Goal: Information Seeking & Learning: Learn about a topic

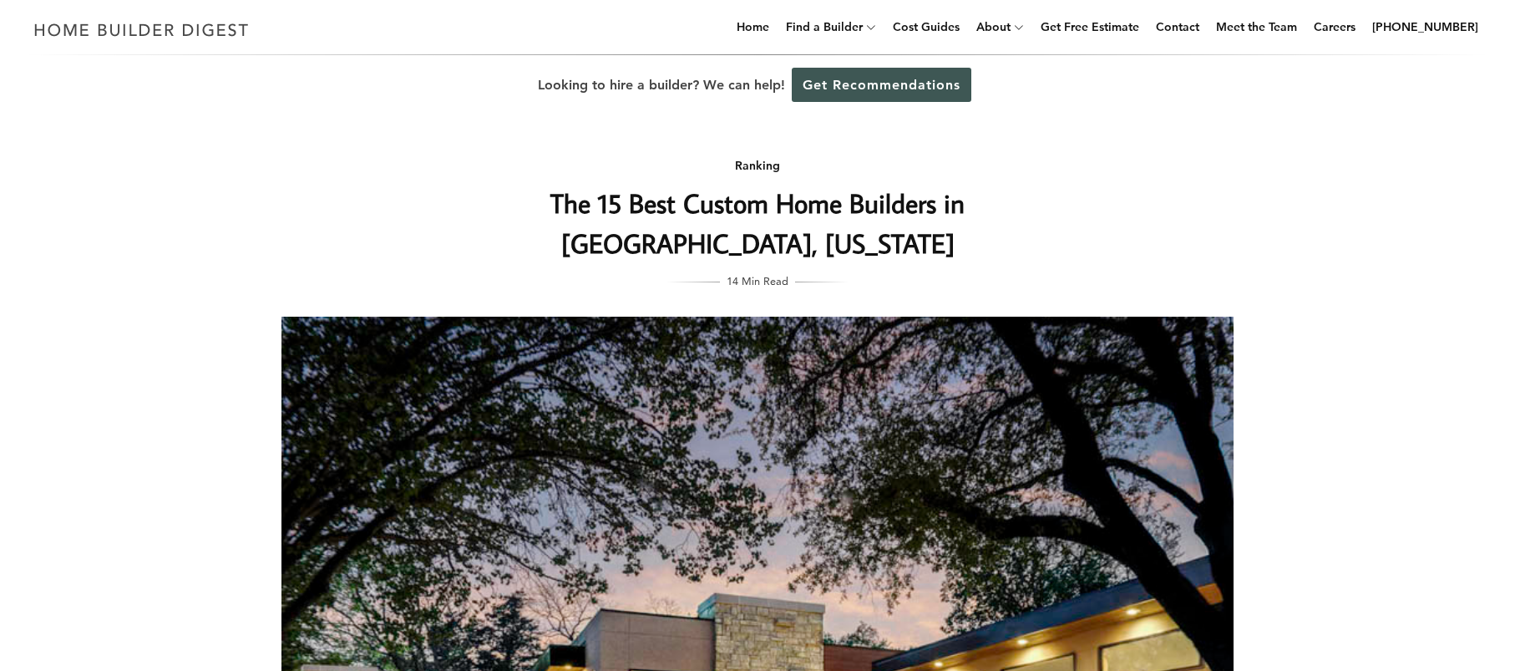
click at [1152, 216] on div "Ranking The 15 Best Custom Home Builders in [GEOGRAPHIC_DATA], [US_STATE] 14 Mi…" at bounding box center [758, 522] width 1006 height 815
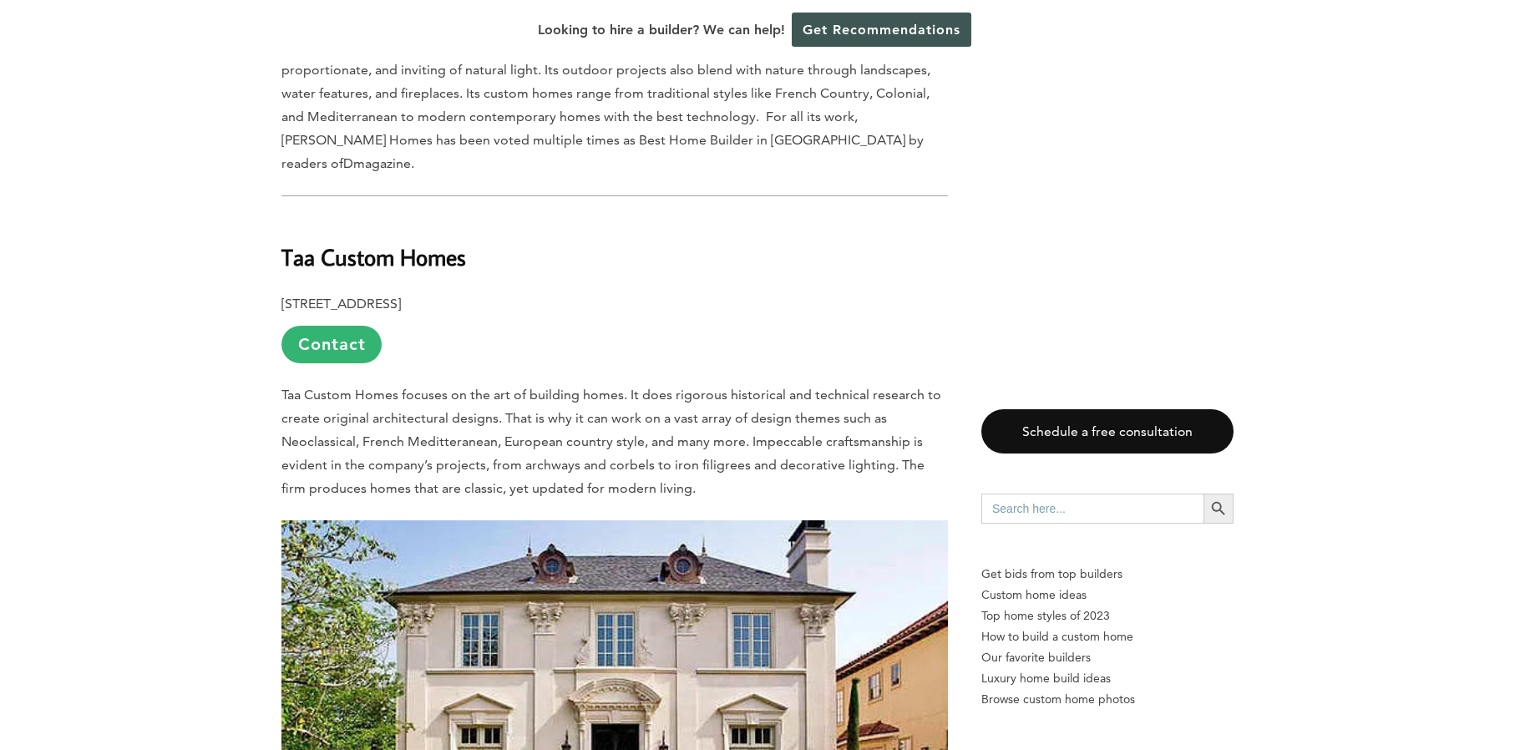
scroll to position [3912, 0]
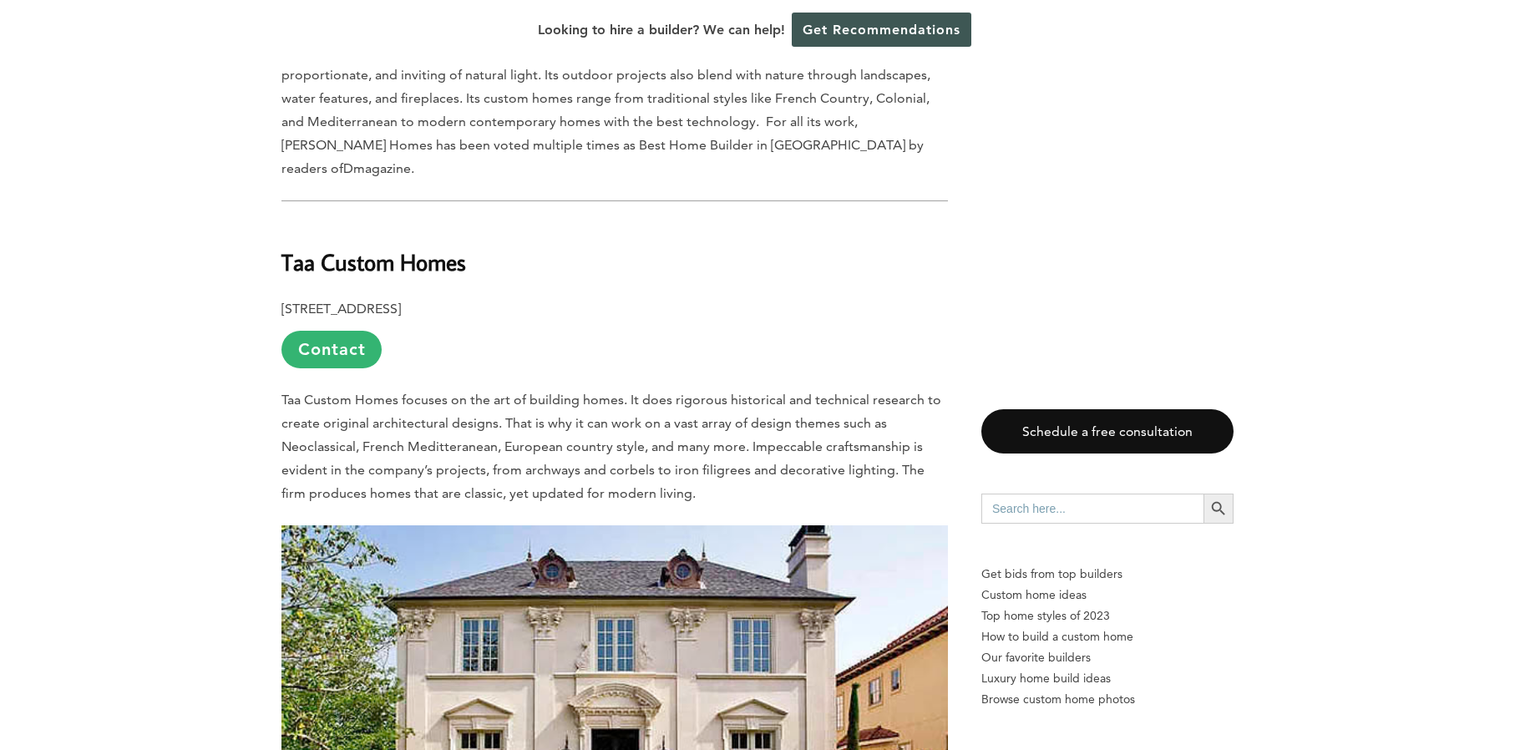
scroll to position [3745, 0]
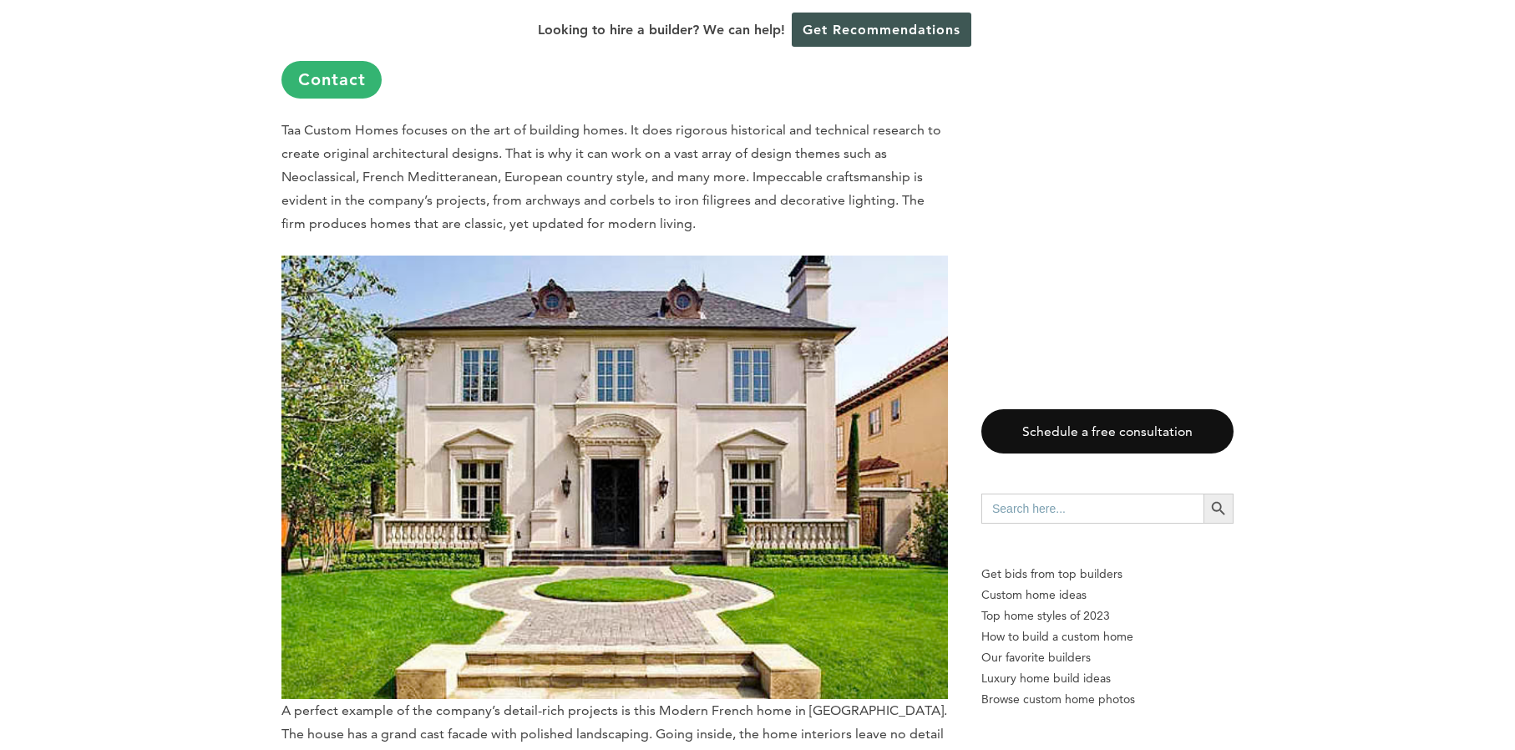
scroll to position [4134, 0]
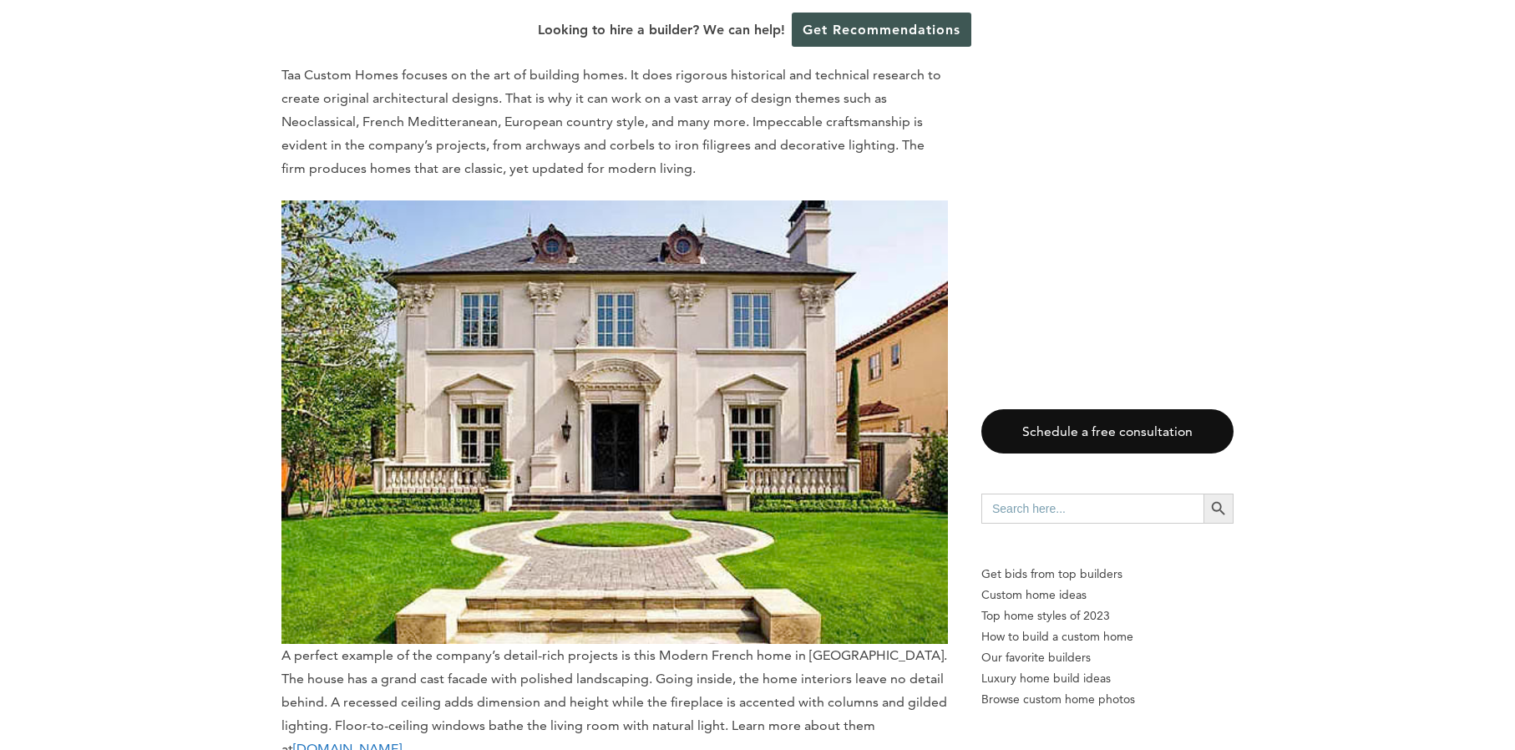
drag, startPoint x: 1264, startPoint y: 556, endPoint x: 1255, endPoint y: 575, distance: 21.3
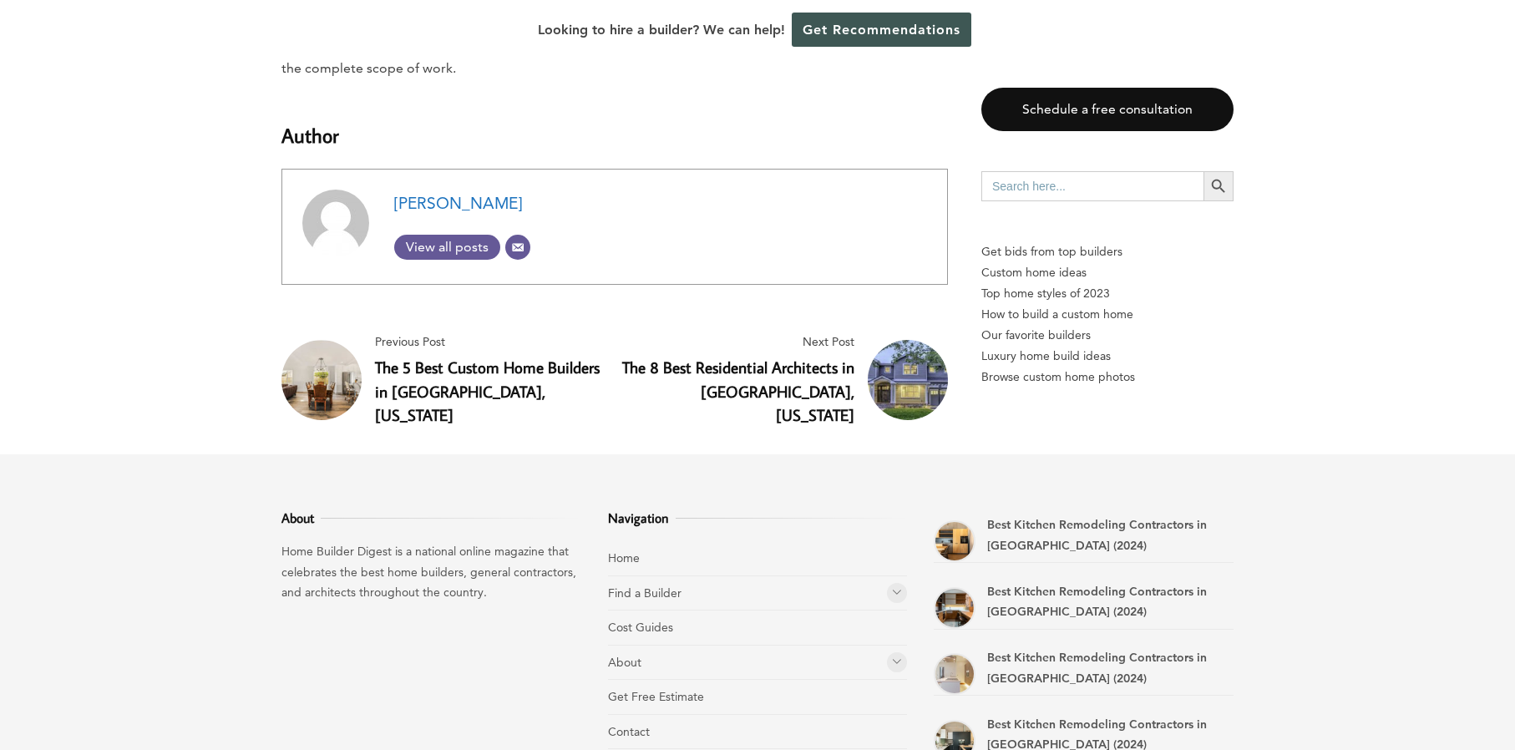
scroll to position [16140, 0]
click at [1406, 509] on footer "About Home Builder Digest is a national online magazine that celebrates the bes…" at bounding box center [757, 724] width 1515 height 540
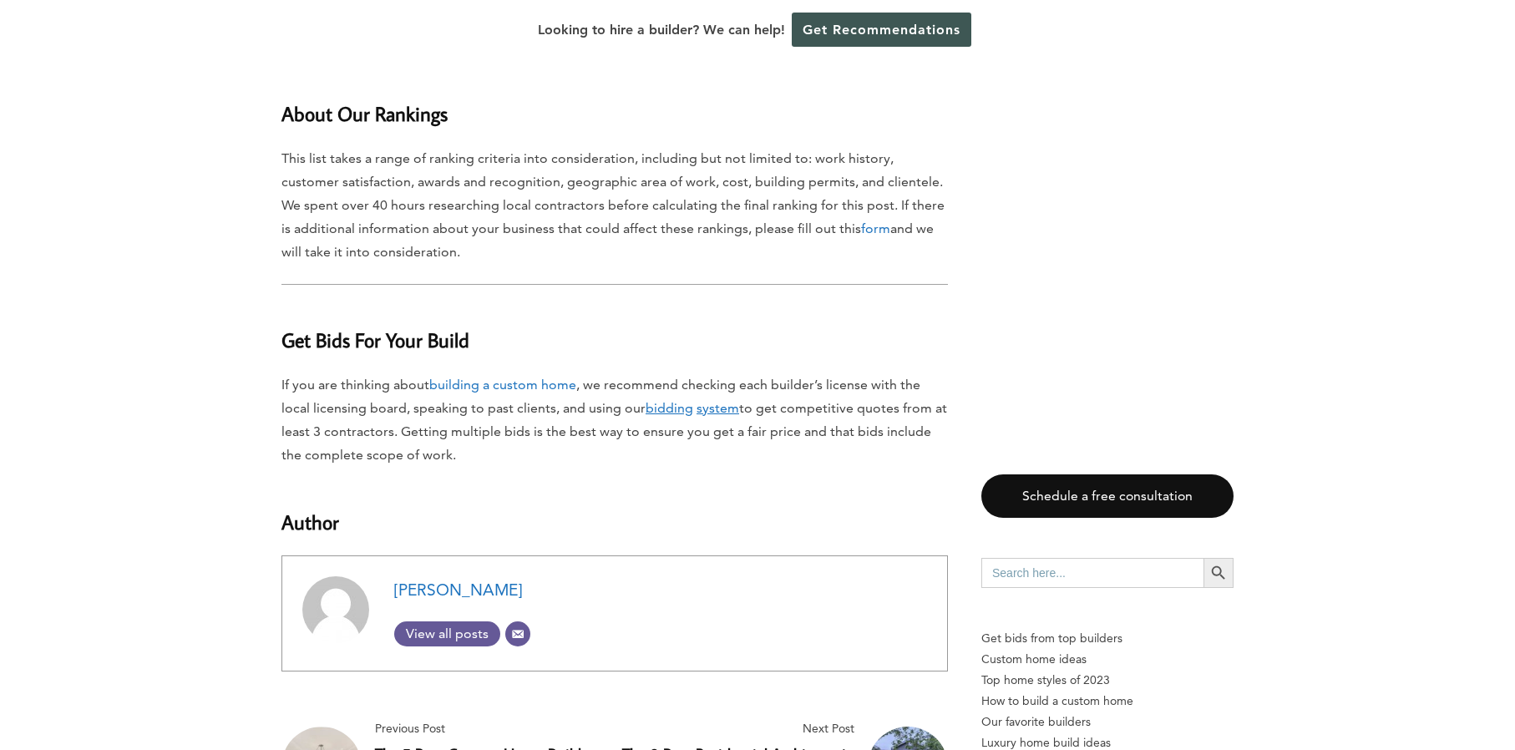
scroll to position [15750, 0]
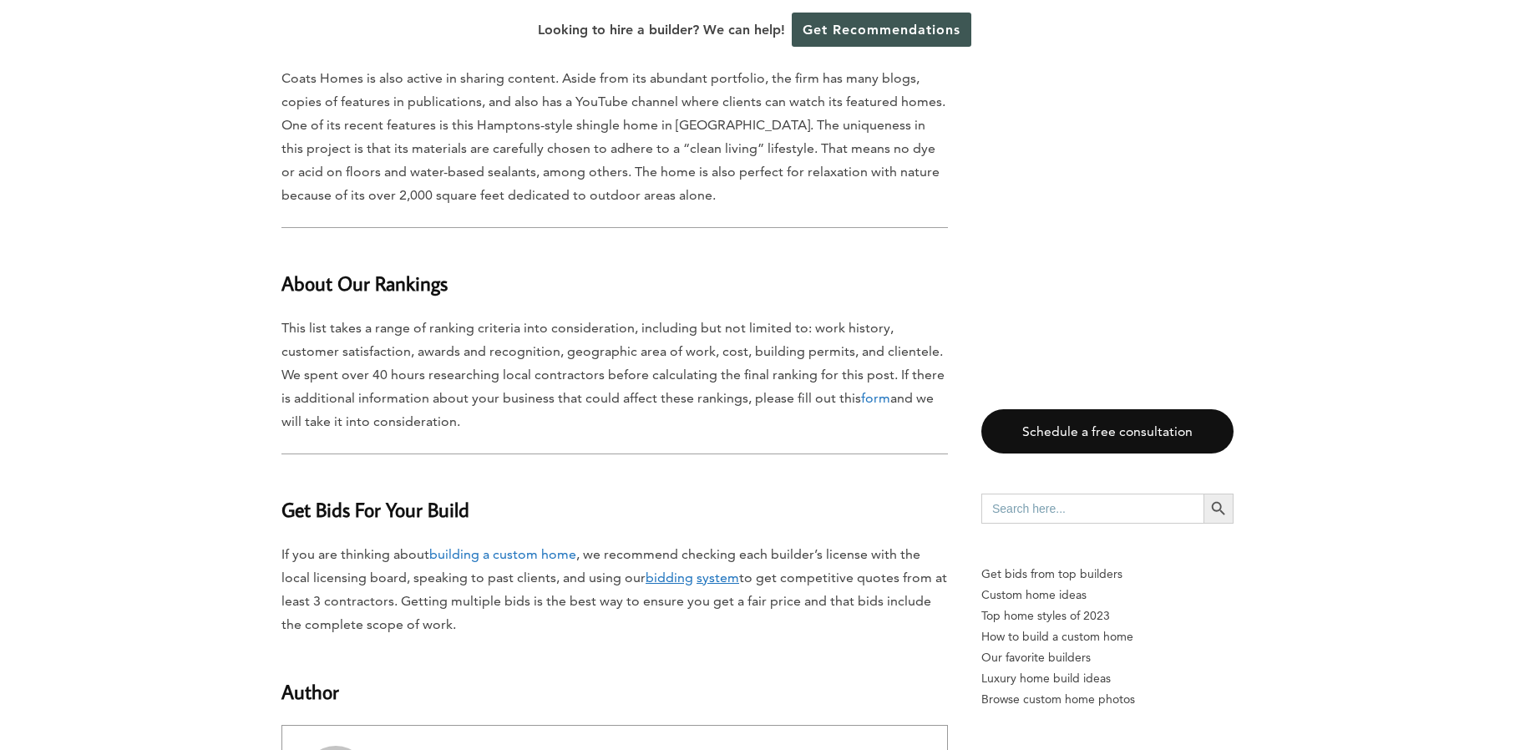
scroll to position [15528, 0]
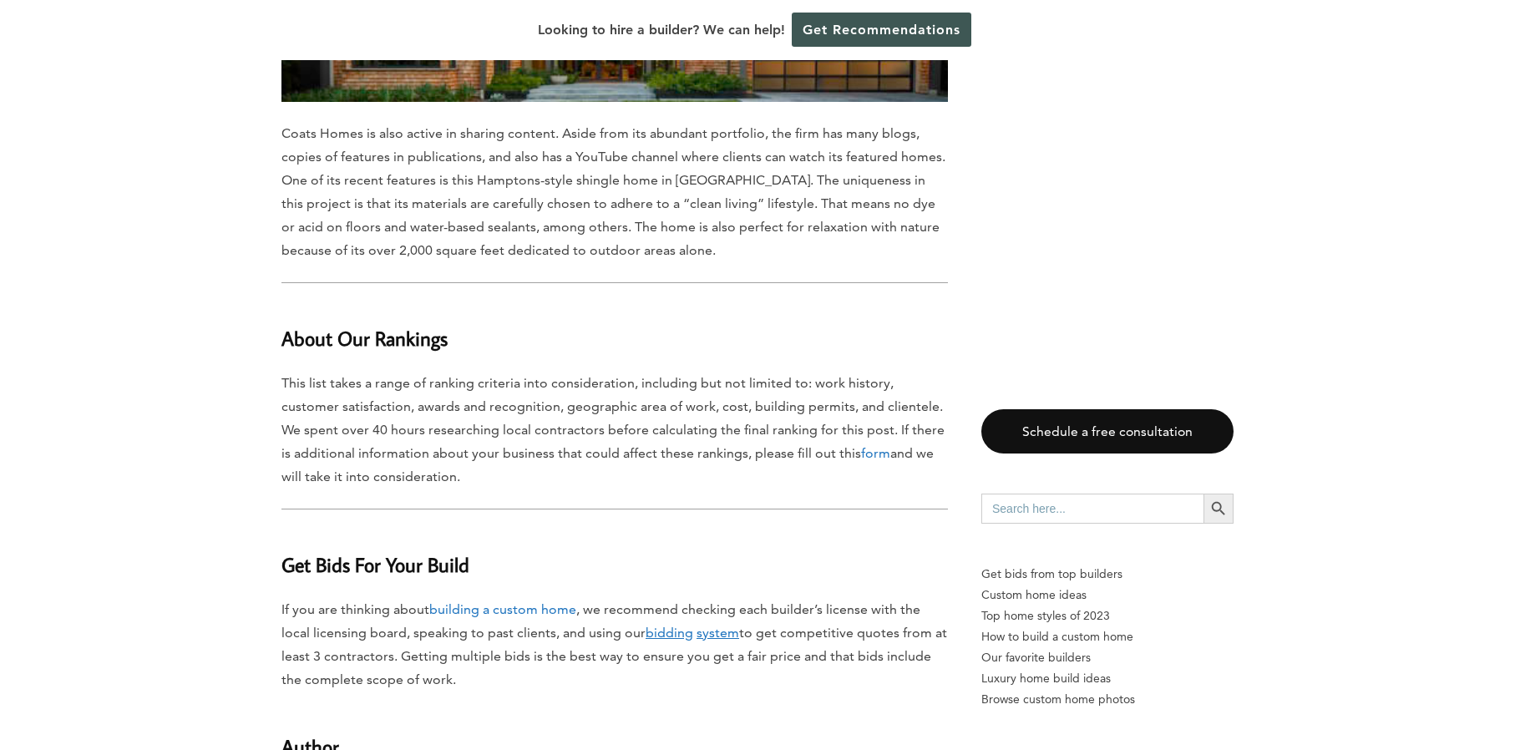
click at [522, 22] on div "Looking to hire a builder? We can help! Get Recommendations" at bounding box center [757, 30] width 1515 height 60
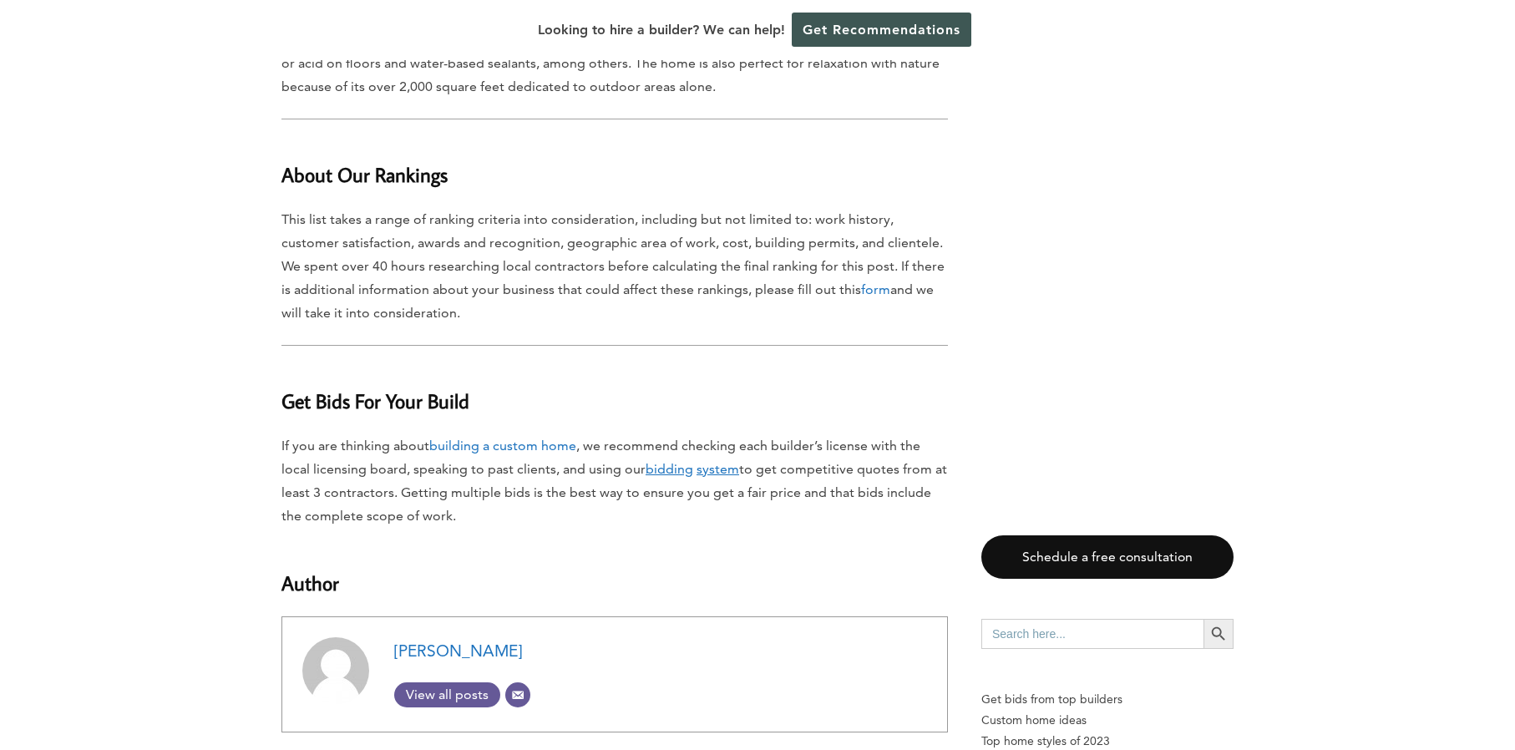
scroll to position [15695, 0]
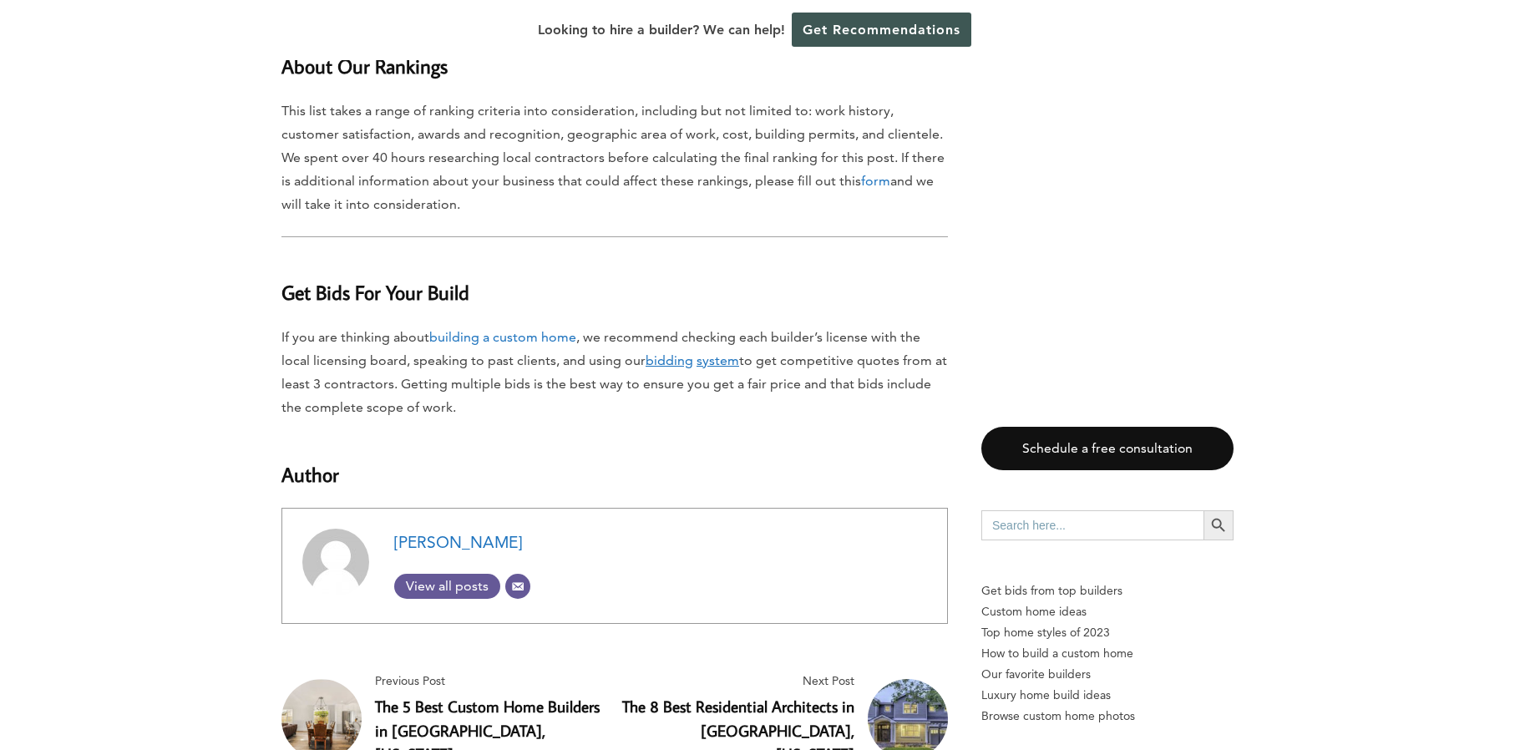
scroll to position [15806, 0]
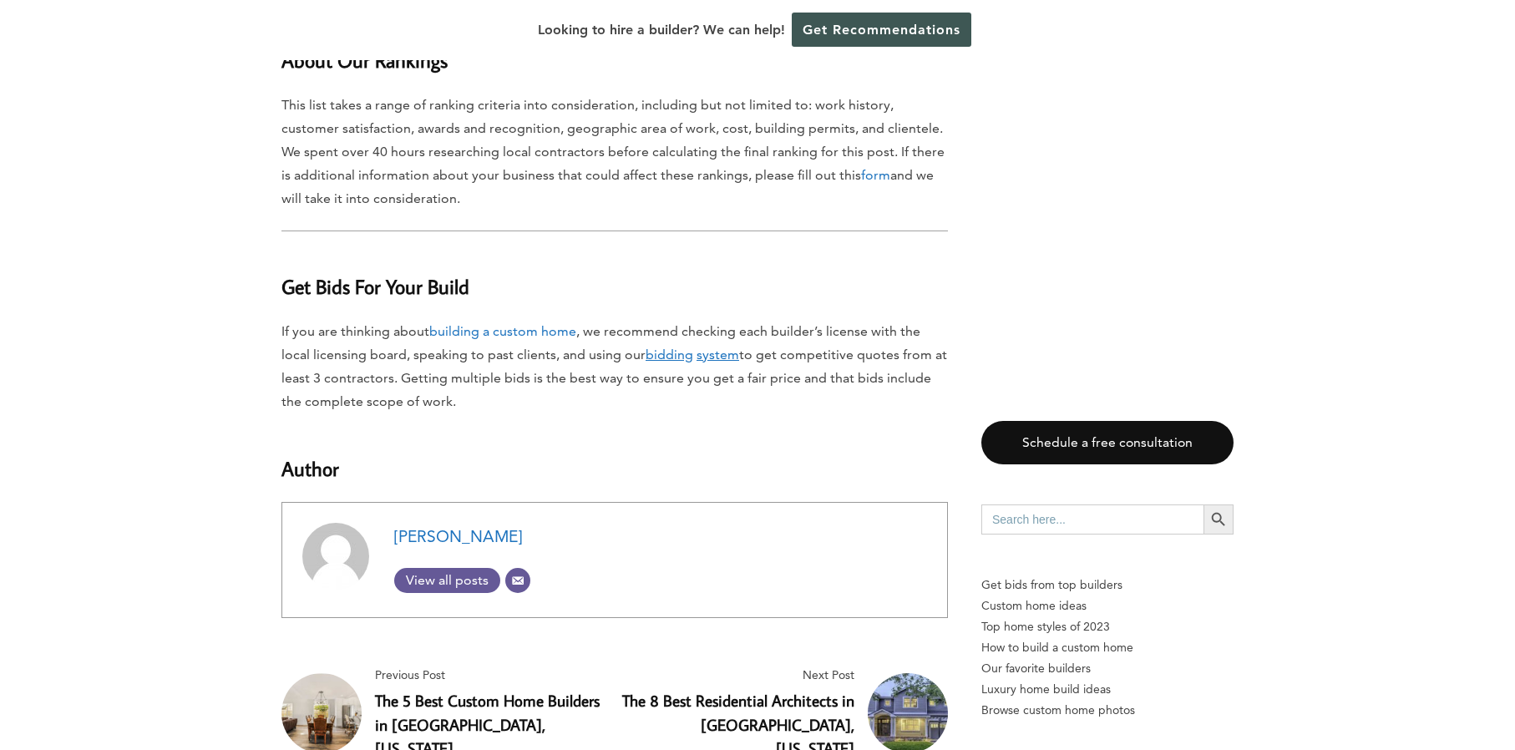
drag, startPoint x: 1363, startPoint y: 464, endPoint x: 1311, endPoint y: 480, distance: 54.2
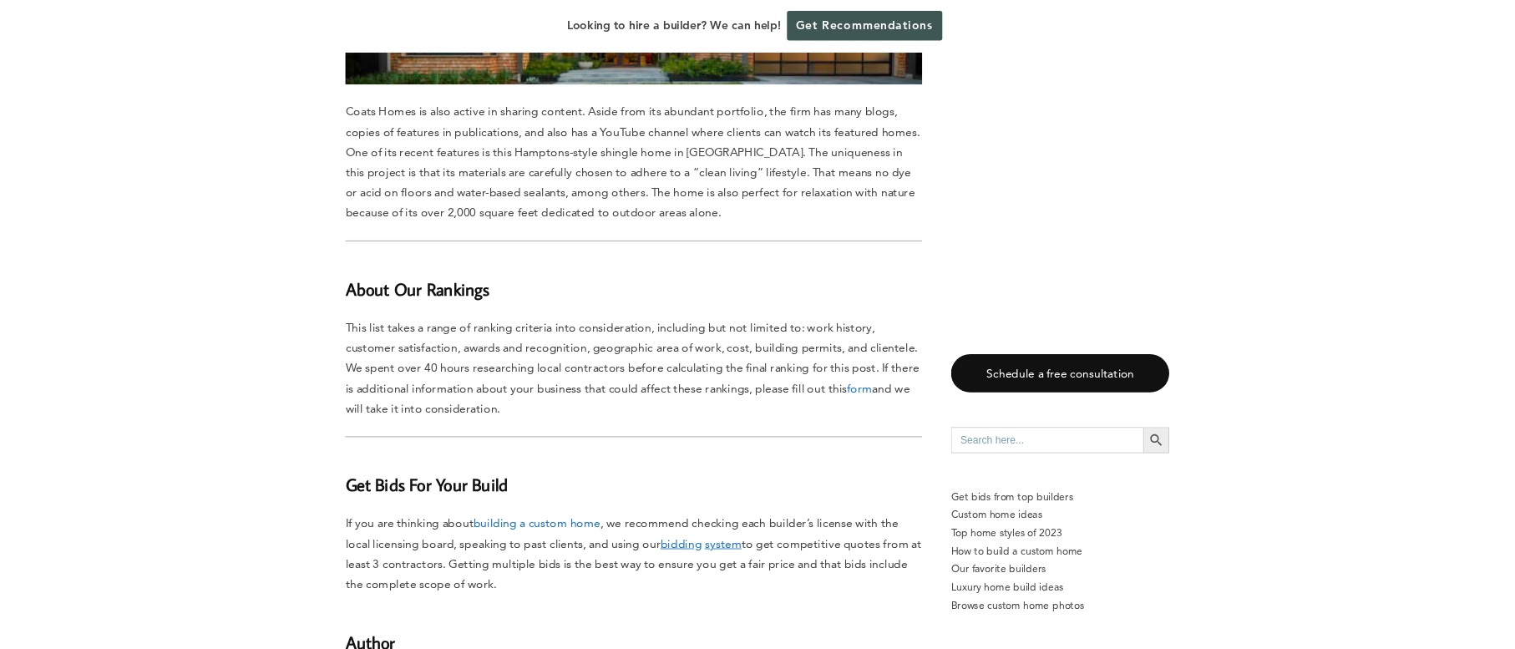
scroll to position [15528, 0]
